Goal: Task Accomplishment & Management: Use online tool/utility

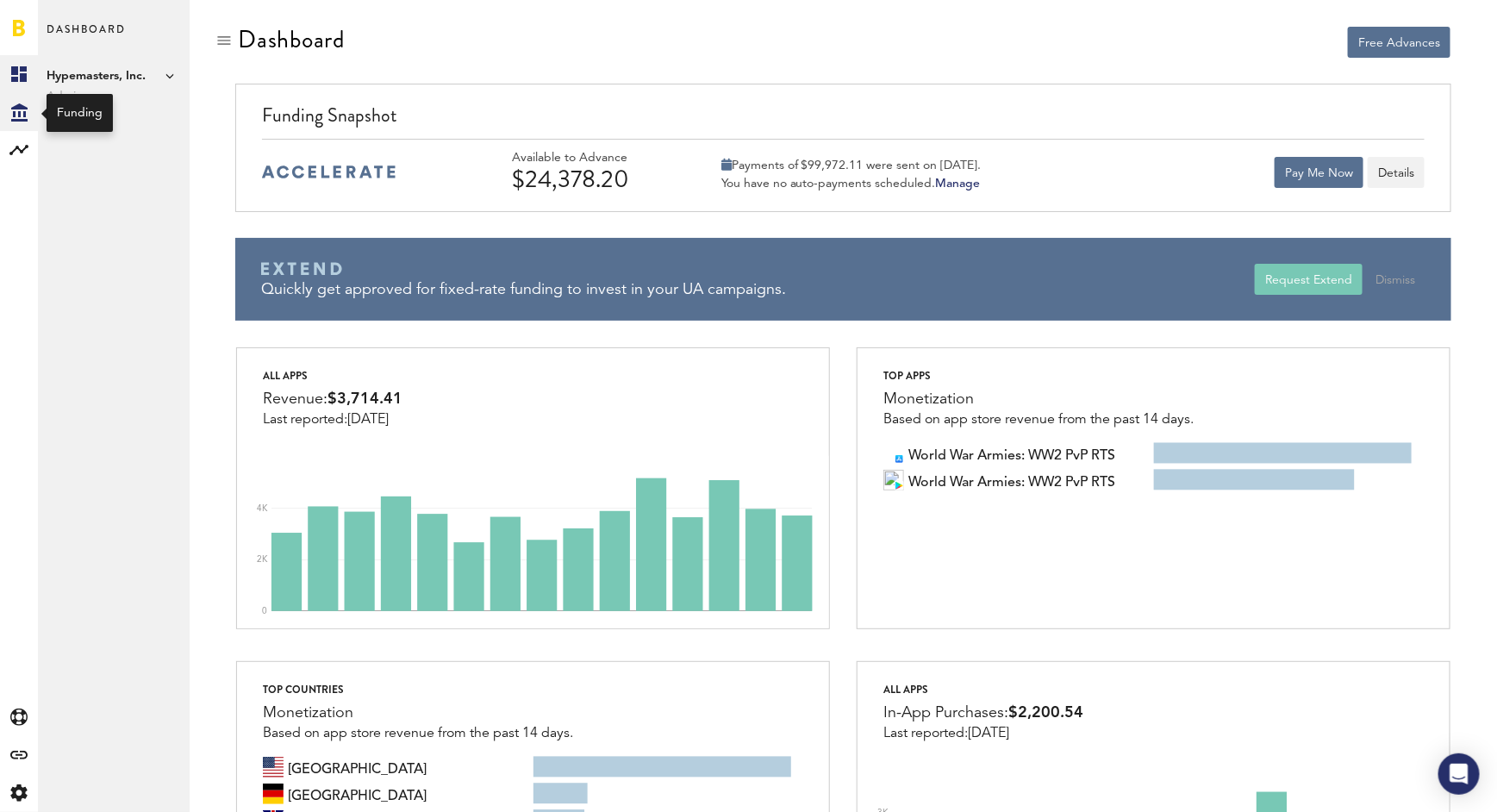
click at [16, 114] on icon "Created with Sketch." at bounding box center [19, 112] width 17 height 18
click at [130, 145] on link "Daily Advance History" at bounding box center [113, 149] width 152 height 38
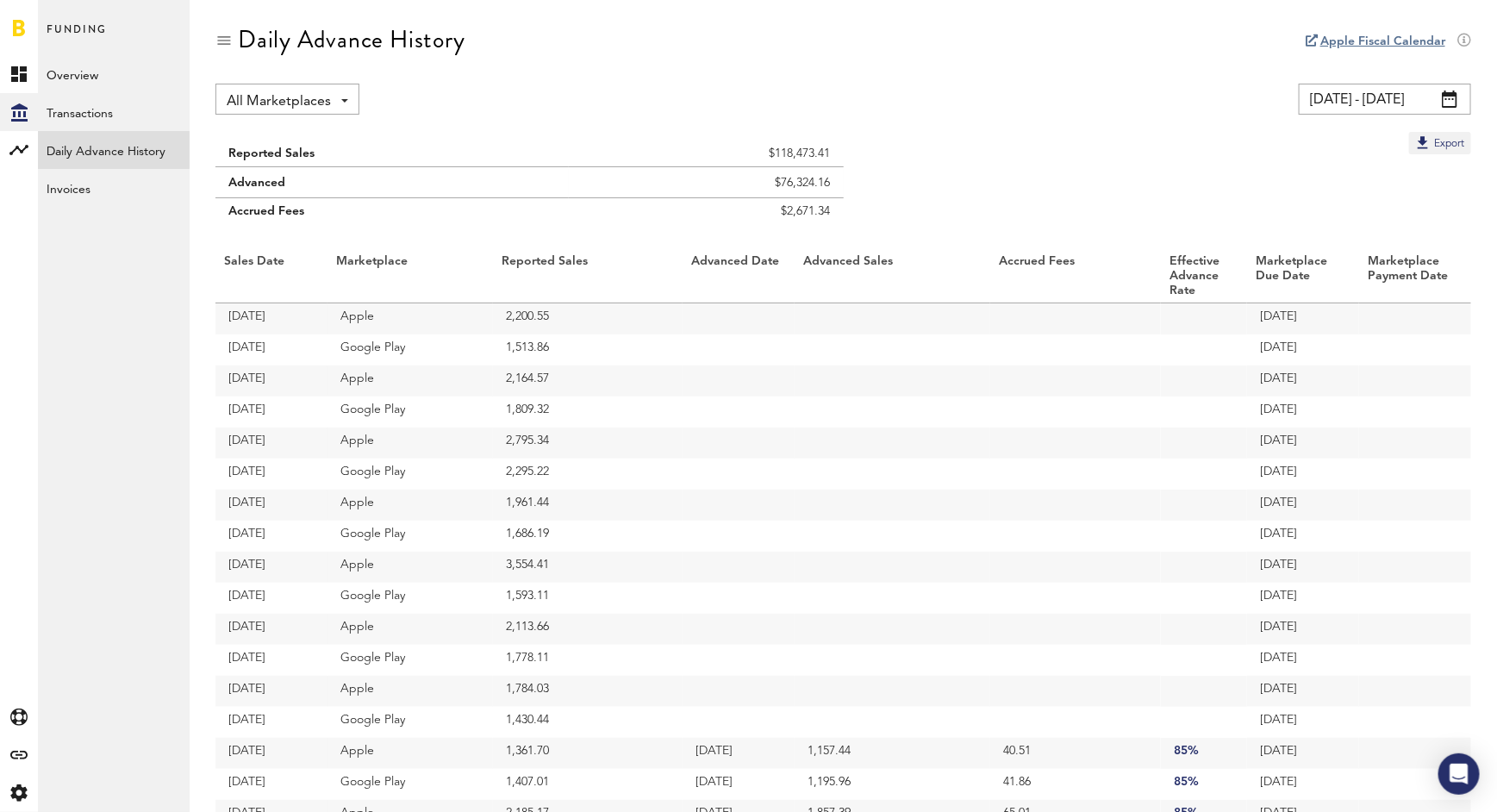
click at [1457, 100] on div "[DATE] - [DATE]" at bounding box center [1385, 99] width 172 height 31
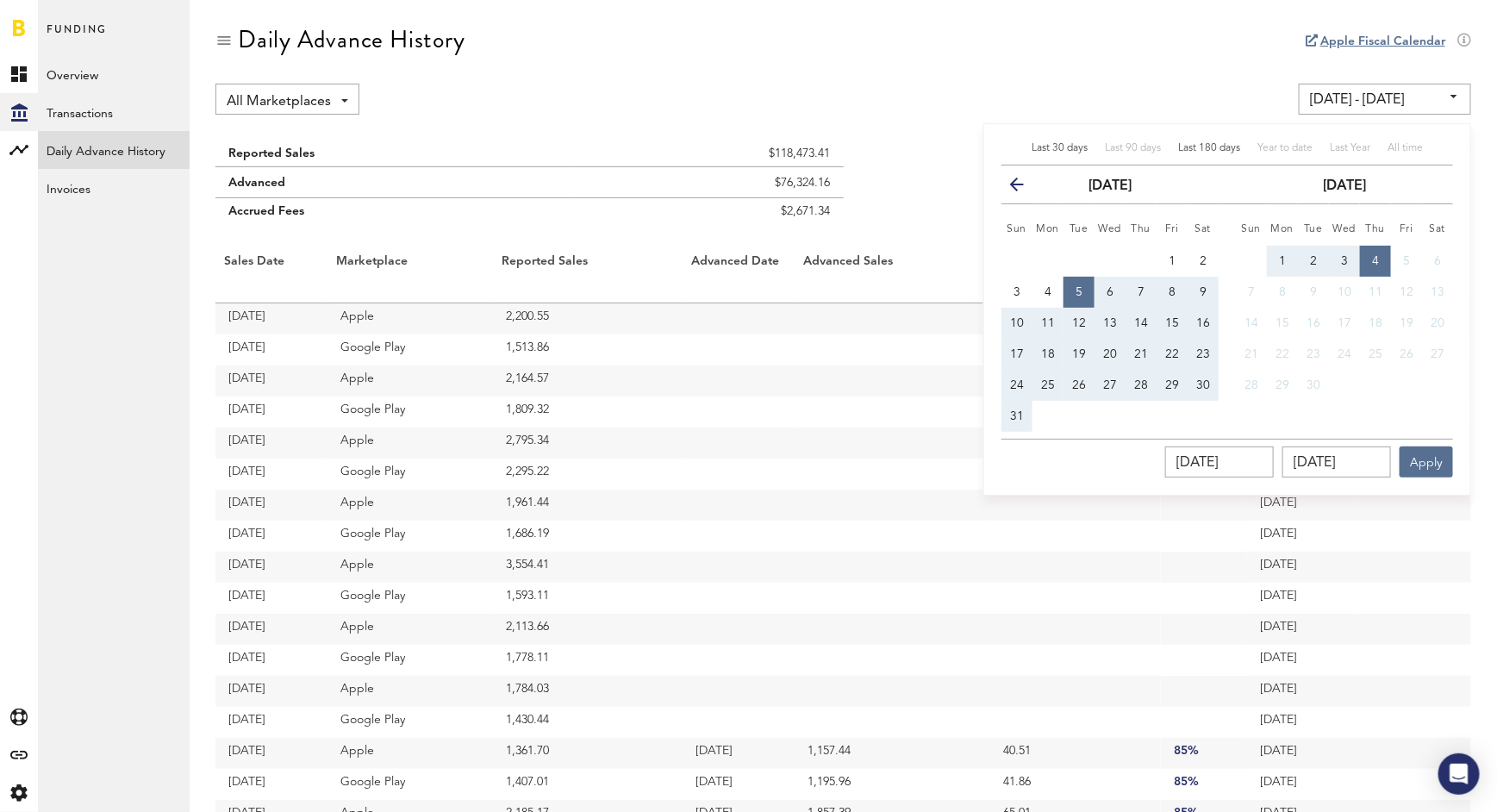
click at [1199, 146] on span "Last 180 days" at bounding box center [1208, 147] width 62 height 10
type input "[DATE] - [DATE]"
type input "[DATE]"
click at [1410, 451] on button "Apply" at bounding box center [1426, 462] width 53 height 31
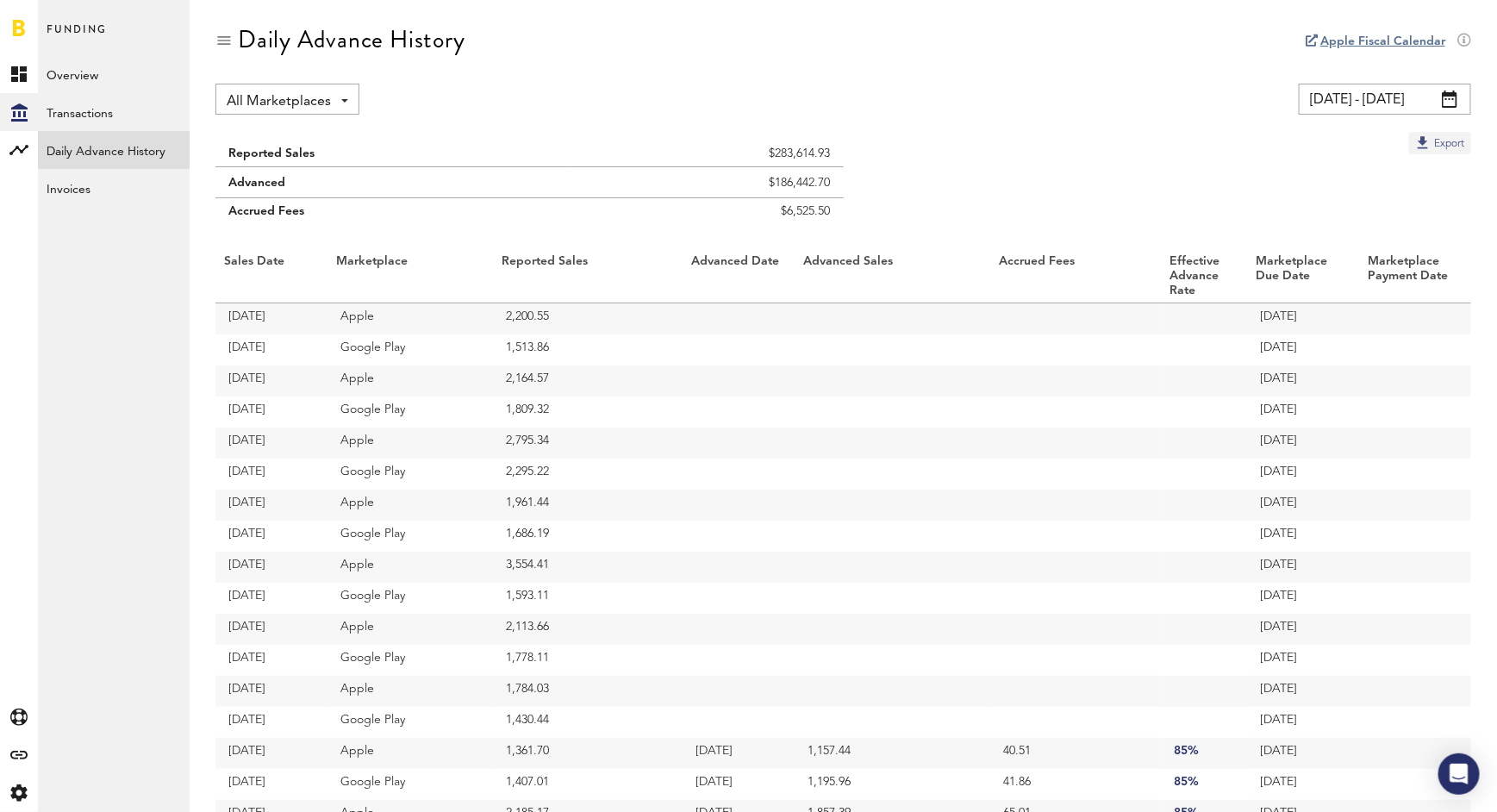
click at [1432, 145] on button "Export" at bounding box center [1439, 143] width 62 height 22
